Goal: Complete application form: Complete application form

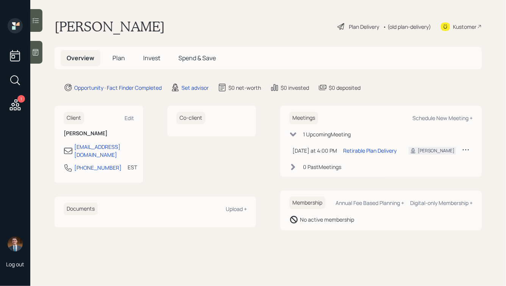
click at [34, 55] on icon at bounding box center [36, 52] width 6 height 6
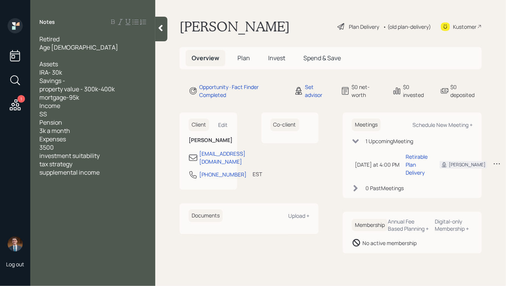
click at [238, 58] on span "Plan" at bounding box center [244, 58] width 13 height 8
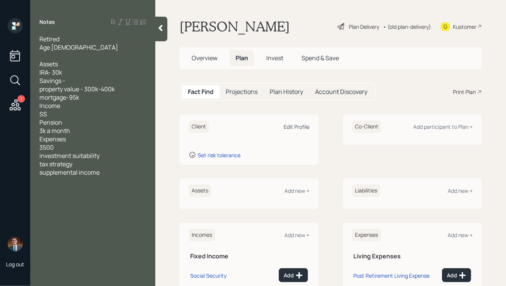
click at [297, 126] on div "Edit Profile" at bounding box center [297, 126] width 26 height 7
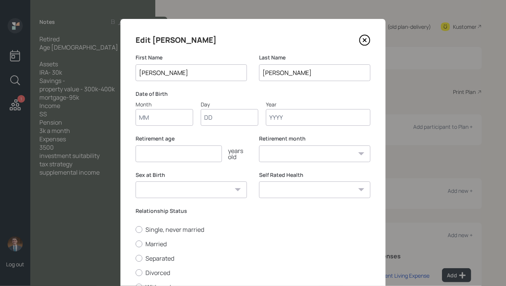
drag, startPoint x: 267, startPoint y: 72, endPoint x: 260, endPoint y: 72, distance: 7.6
click at [260, 72] on input "[PERSON_NAME]" at bounding box center [314, 72] width 111 height 17
type input "[PERSON_NAME]"
click at [160, 124] on input "Month" at bounding box center [165, 117] width 58 height 17
type input "06"
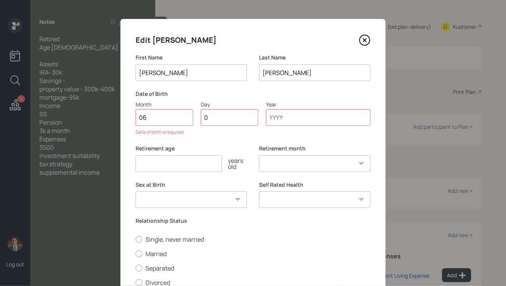
type input "01"
click at [295, 115] on input "Year" at bounding box center [318, 117] width 105 height 17
type input "1949"
select select "6"
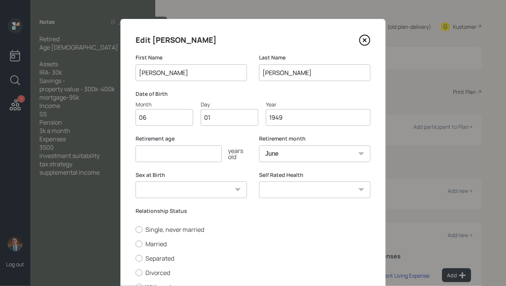
type input "1949"
type input "70"
click at [203, 192] on select "[DEMOGRAPHIC_DATA] [DEMOGRAPHIC_DATA] Other / Prefer not to say" at bounding box center [191, 190] width 111 height 17
select select "[DEMOGRAPHIC_DATA]"
click at [136, 182] on select "[DEMOGRAPHIC_DATA] [DEMOGRAPHIC_DATA] Other / Prefer not to say" at bounding box center [191, 190] width 111 height 17
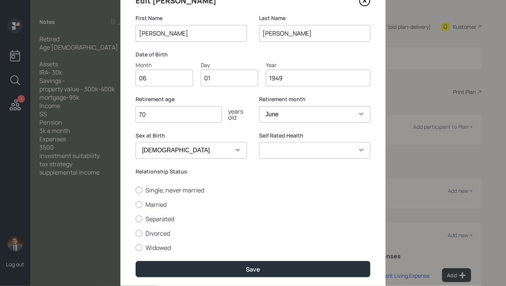
scroll to position [41, 0]
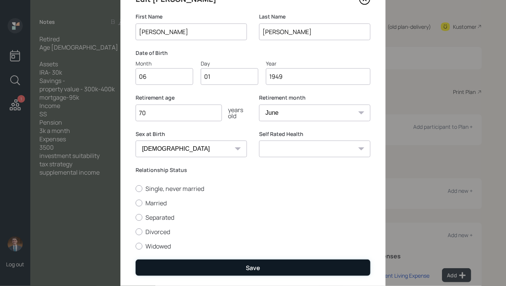
click at [230, 268] on button "Save" at bounding box center [253, 268] width 235 height 16
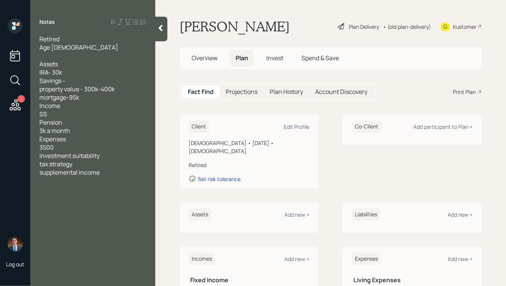
scroll to position [52, 0]
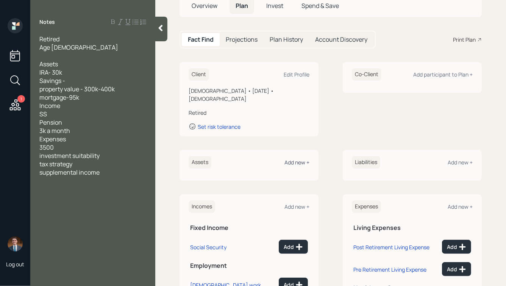
click at [300, 159] on div "Add new +" at bounding box center [297, 162] width 25 height 7
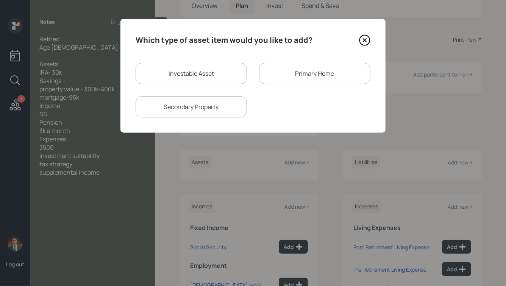
click at [188, 70] on div "Investable Asset" at bounding box center [191, 73] width 111 height 21
select select "taxable"
select select "balanced"
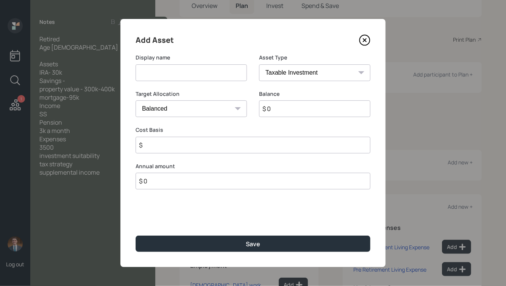
click at [190, 66] on input at bounding box center [191, 72] width 111 height 17
type input "[PERSON_NAME]'s IRA"
click at [319, 69] on select "SEP [PERSON_NAME] IRA 401(k) [PERSON_NAME] 401(k) 403(b) [PERSON_NAME] 403(b) 4…" at bounding box center [314, 72] width 111 height 17
select select "ira"
click at [259, 64] on select "SEP [PERSON_NAME] IRA 401(k) [PERSON_NAME] 401(k) 403(b) [PERSON_NAME] 403(b) 4…" at bounding box center [314, 72] width 111 height 17
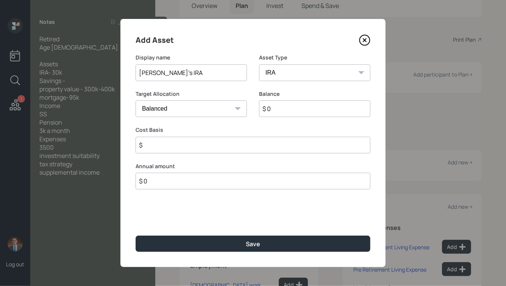
type input "$"
click at [293, 111] on input "$ 0" at bounding box center [314, 108] width 111 height 17
type input "$ 30,000"
type input "$ 0"
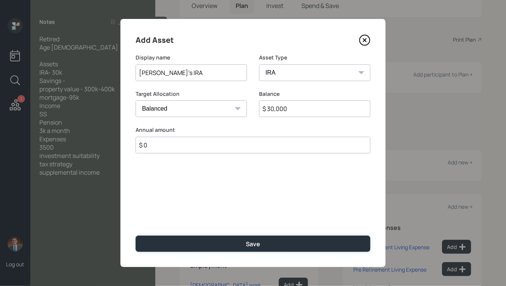
click at [136, 236] on button "Save" at bounding box center [253, 244] width 235 height 16
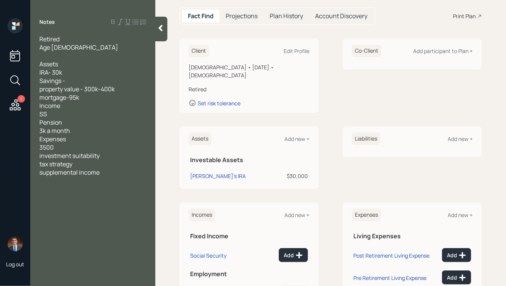
scroll to position [79, 0]
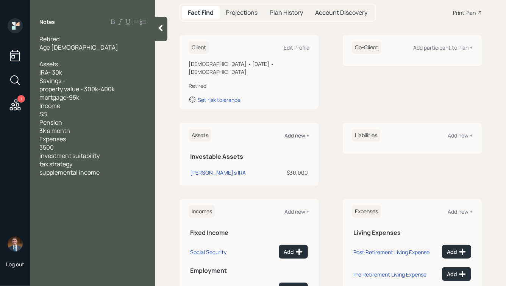
click at [292, 132] on div "Add new +" at bounding box center [297, 135] width 25 height 7
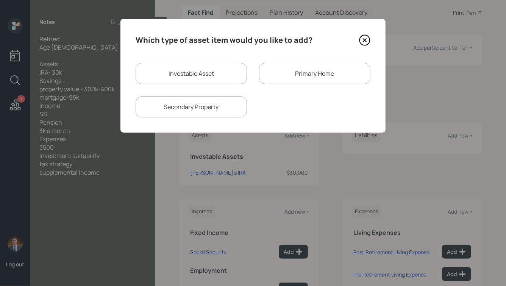
click at [299, 75] on div "Primary Home" at bounding box center [314, 73] width 111 height 21
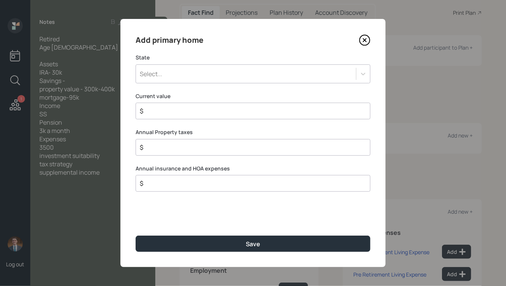
click at [186, 72] on div "Select..." at bounding box center [246, 73] width 220 height 13
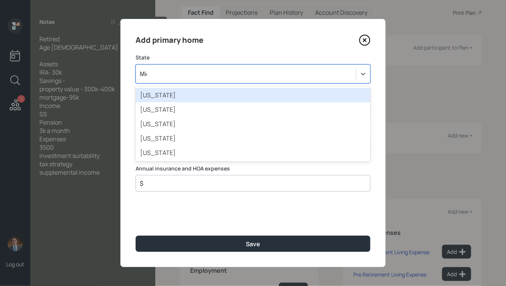
type input "Mich"
click at [174, 92] on div "[US_STATE]" at bounding box center [253, 95] width 235 height 14
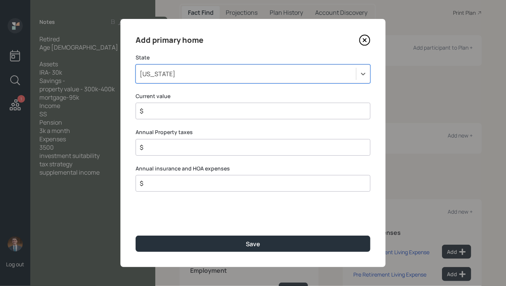
click at [181, 109] on input "$" at bounding box center [250, 110] width 222 height 9
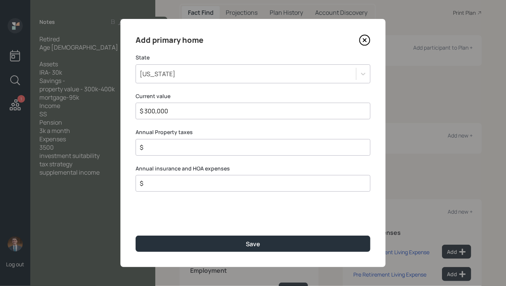
type input "$ 300,000"
click at [136, 236] on button "Save" at bounding box center [253, 244] width 235 height 16
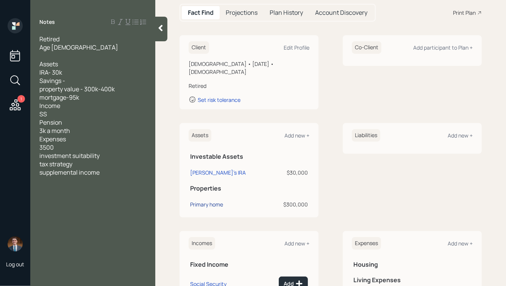
click at [209, 200] on div "Primary home" at bounding box center [206, 204] width 33 height 8
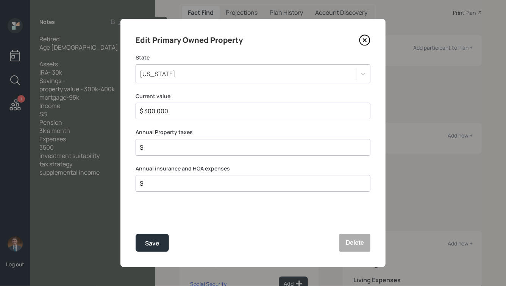
click at [178, 148] on input "$" at bounding box center [250, 147] width 222 height 9
type input "$ 1"
click at [154, 244] on div "Save" at bounding box center [152, 243] width 14 height 10
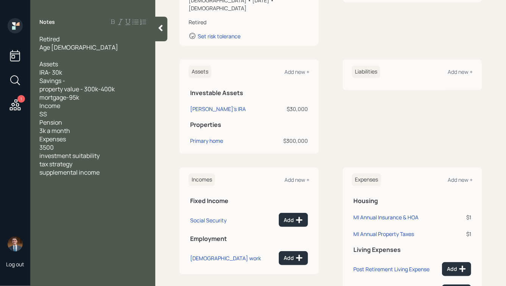
scroll to position [150, 0]
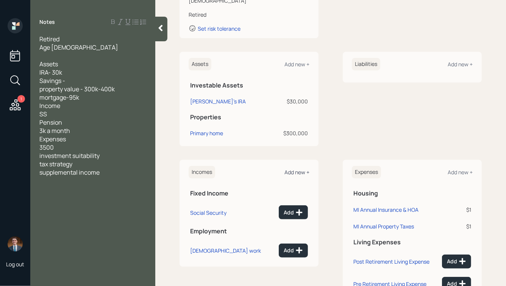
click at [297, 169] on div "Add new +" at bounding box center [297, 172] width 25 height 7
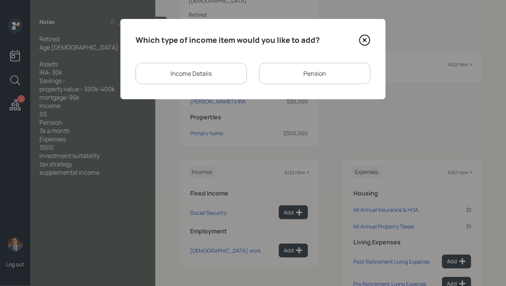
click at [292, 79] on div "Pension" at bounding box center [314, 73] width 111 height 21
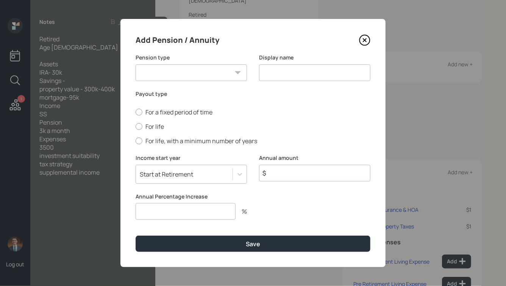
click at [190, 71] on select "Pension Annuity" at bounding box center [191, 72] width 111 height 17
select select "pension"
click at [136, 64] on select "Pension Annuity" at bounding box center [191, 72] width 111 height 17
click at [262, 73] on input at bounding box center [314, 72] width 111 height 17
type input "[PERSON_NAME]'s Pension"
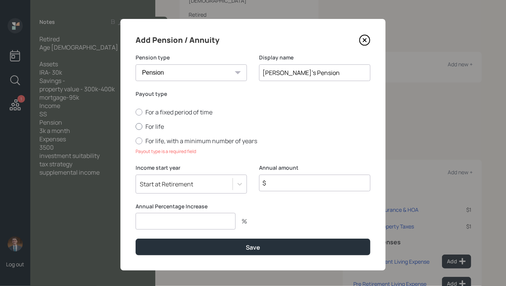
click at [156, 125] on label "For life" at bounding box center [253, 126] width 235 height 8
click at [136, 127] on input "For life" at bounding box center [135, 127] width 0 height 0
radio input "true"
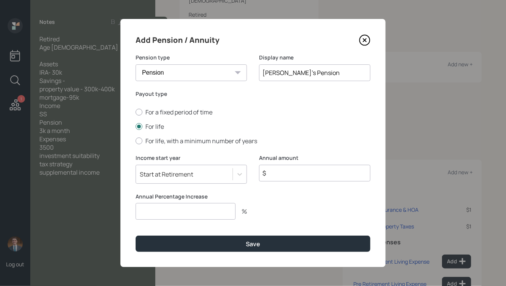
click at [182, 171] on div "Start at Retirement" at bounding box center [166, 174] width 53 height 8
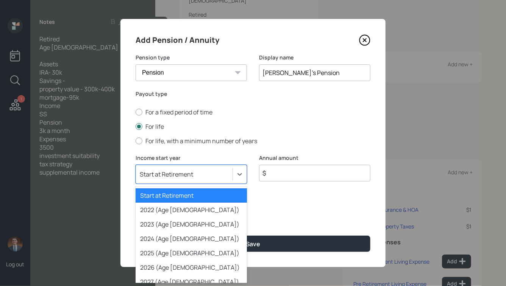
click at [297, 169] on input "$" at bounding box center [314, 173] width 111 height 17
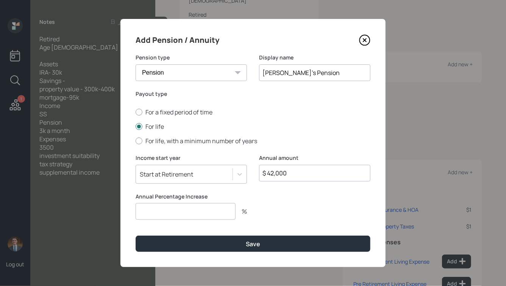
type input "$ 42,000"
type input "0"
click at [136, 236] on button "Save" at bounding box center [253, 244] width 235 height 16
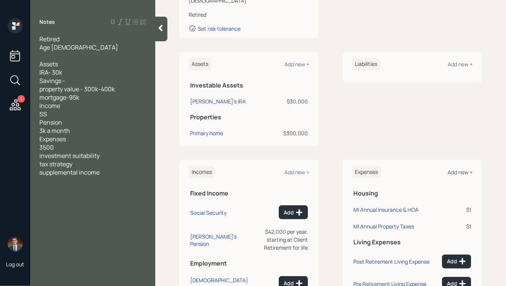
click at [463, 169] on div "Add new +" at bounding box center [460, 172] width 25 height 7
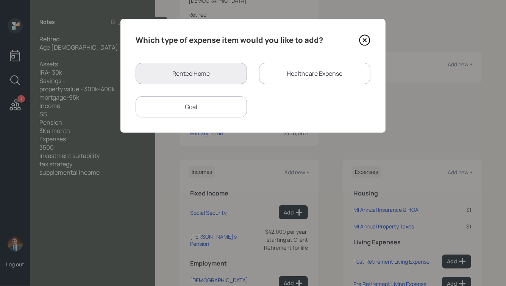
click at [365, 41] on icon at bounding box center [364, 39] width 11 height 11
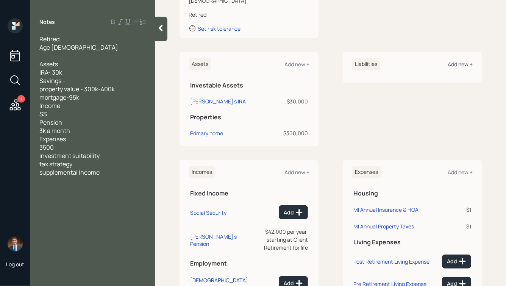
click at [457, 61] on div "Add new +" at bounding box center [460, 64] width 25 height 7
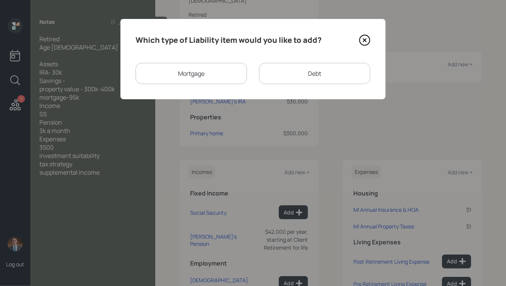
click at [199, 71] on div "Mortgage" at bounding box center [191, 73] width 111 height 21
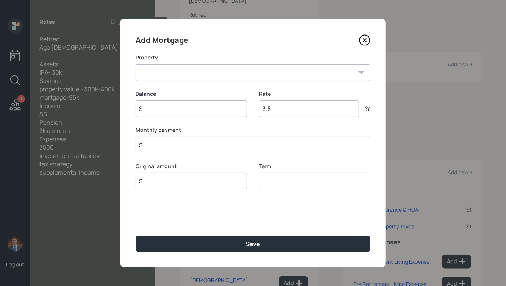
click at [183, 72] on select "MI Primary home" at bounding box center [253, 72] width 235 height 17
select select "1d016c23-6885-4fd6-ae0a-74c86230d330"
click at [136, 64] on select "MI Primary home" at bounding box center [253, 72] width 235 height 17
click at [180, 105] on input "$" at bounding box center [191, 108] width 111 height 17
type input "$ 95,000"
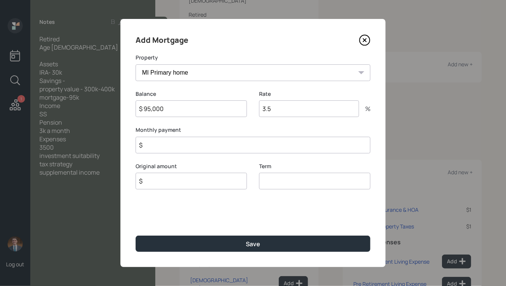
click at [153, 144] on input "$" at bounding box center [253, 145] width 235 height 17
click at [187, 179] on div "Original amount $" at bounding box center [191, 185] width 111 height 27
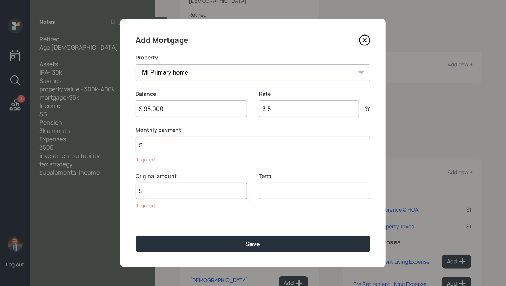
click at [167, 146] on input "$" at bounding box center [253, 145] width 235 height 17
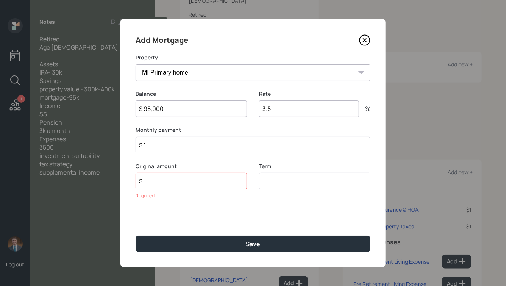
type input "$ 1"
click at [175, 183] on input "$" at bounding box center [191, 181] width 111 height 17
type input "$ 95,000"
type input "20"
click at [136, 236] on button "Save" at bounding box center [253, 244] width 235 height 16
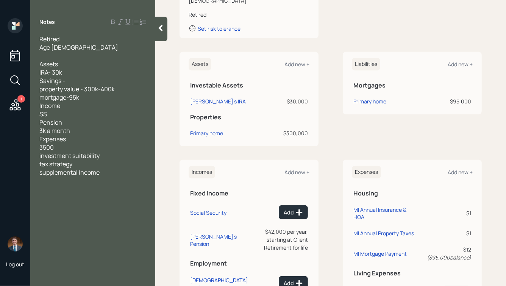
click at [161, 22] on div at bounding box center [161, 29] width 12 height 25
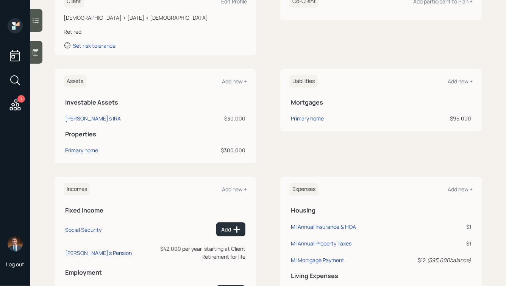
scroll to position [119, 0]
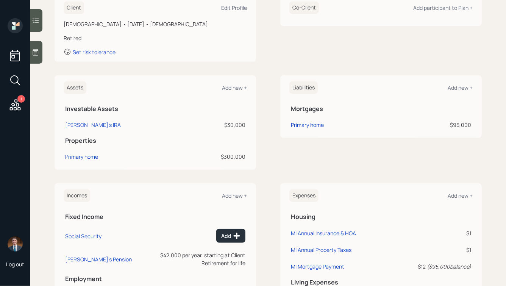
click at [35, 51] on icon at bounding box center [36, 53] width 8 height 8
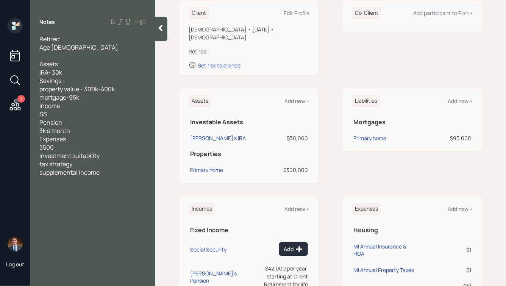
scroll to position [0, 0]
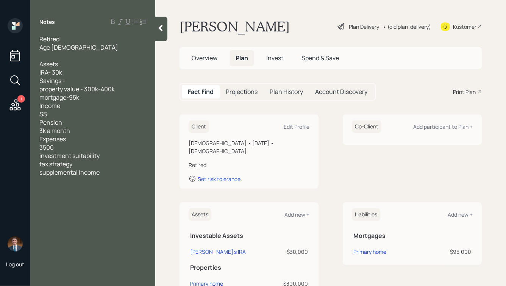
click at [228, 29] on h1 "[PERSON_NAME]" at bounding box center [235, 26] width 110 height 17
